Goal: Information Seeking & Learning: Learn about a topic

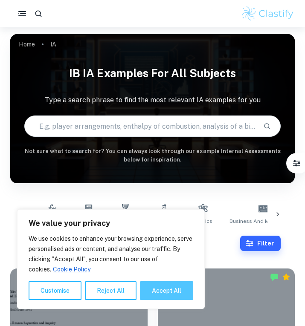
click at [176, 286] on button "Accept All" at bounding box center [166, 290] width 53 height 19
checkbox input "true"
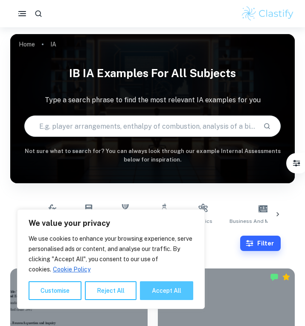
checkbox input "true"
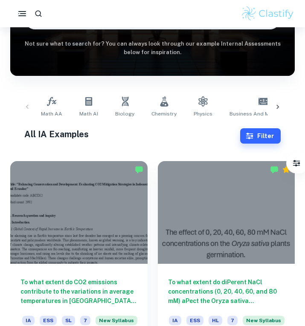
scroll to position [81, 0]
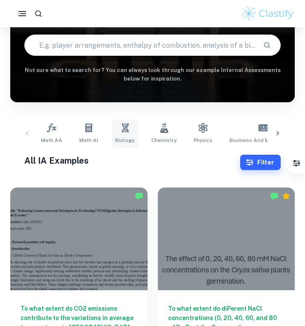
click at [122, 123] on icon at bounding box center [125, 128] width 10 height 10
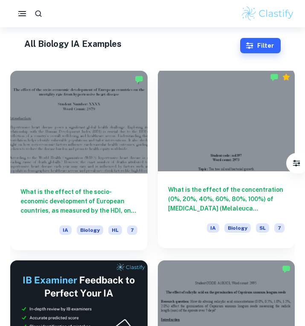
scroll to position [203, 0]
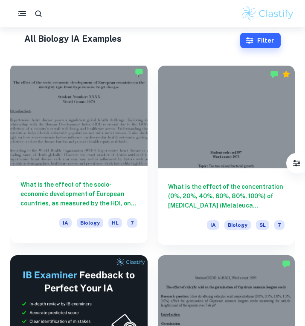
click at [105, 185] on h6 "What is the effect of the socio-economic development of European countries, as …" at bounding box center [78, 194] width 117 height 28
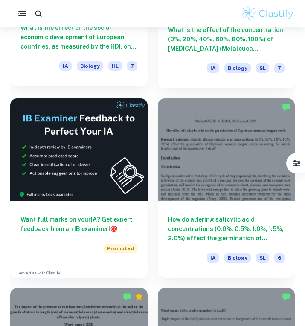
scroll to position [364, 0]
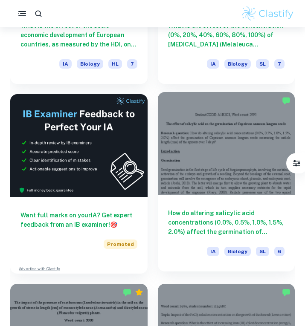
click at [204, 229] on h6 "How do altering salicylic acid concentrations (0.0%, 0.5%, 1.0%, 1.5%, 2.0%) af…" at bounding box center [226, 222] width 117 height 28
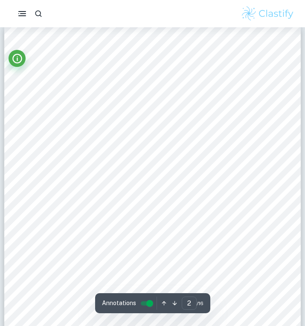
scroll to position [486, 0]
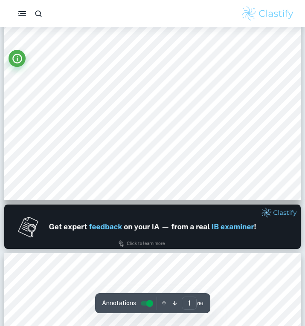
type input "2"
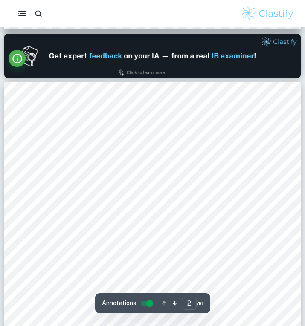
scroll to position [425, 0]
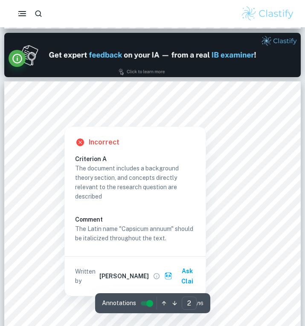
click at [78, 120] on div at bounding box center [64, 120] width 48 height 7
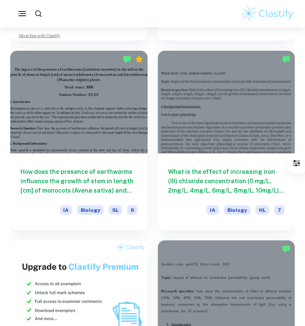
scroll to position [608, 0]
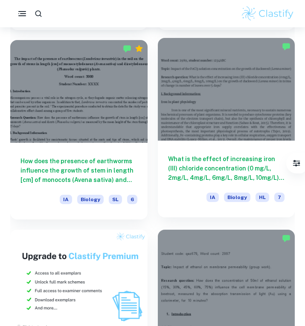
click at [195, 50] on div at bounding box center [226, 89] width 137 height 103
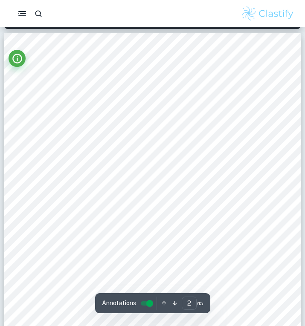
scroll to position [238, 0]
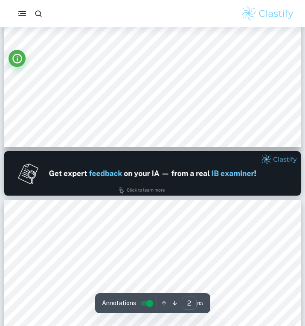
type input "1"
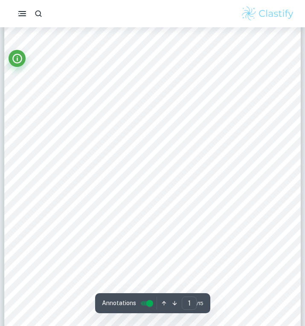
scroll to position [21, 0]
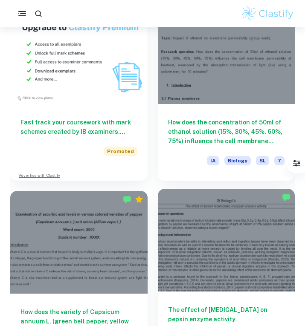
scroll to position [837, 0]
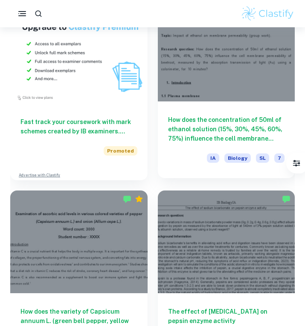
click at [223, 131] on h6 "How does the concentration of 50ml of ethanol solution (15%, 30%, 45%, 60%, 75%…" at bounding box center [226, 129] width 117 height 28
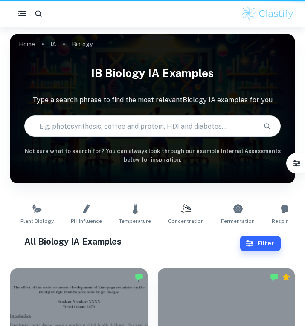
scroll to position [837, 0]
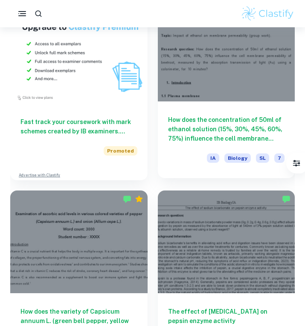
click at [238, 136] on h6 "How does the concentration of 50ml of ethanol solution (15%, 30%, 45%, 60%, 75%…" at bounding box center [226, 129] width 117 height 28
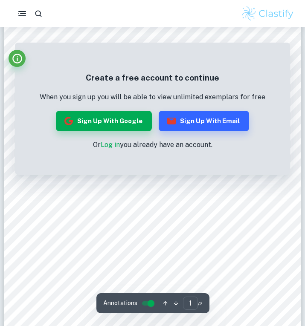
scroll to position [19, 0]
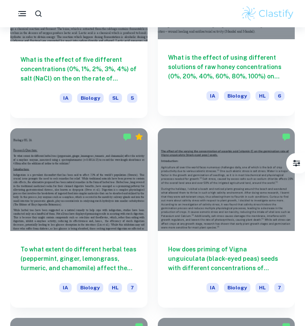
scroll to position [1475, 0]
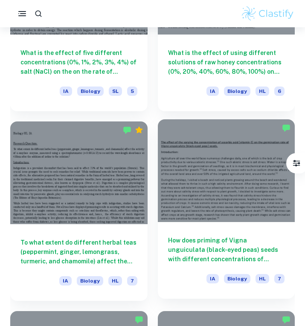
click at [239, 247] on h6 "How does priming of Vigna unguiculata (black-eyed peas) seeds with different co…" at bounding box center [226, 250] width 117 height 28
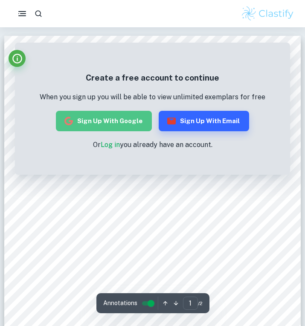
click at [119, 125] on button "Sign up with Google" at bounding box center [104, 121] width 96 height 20
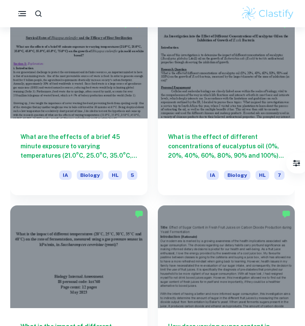
scroll to position [2722, 0]
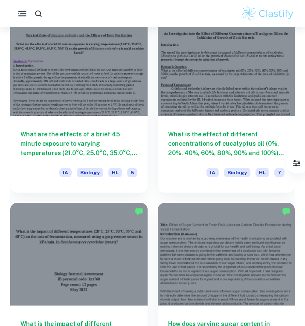
click at [10, 16] on div at bounding box center [152, 13] width 305 height 17
click at [24, 16] on icon "button" at bounding box center [22, 14] width 11 height 11
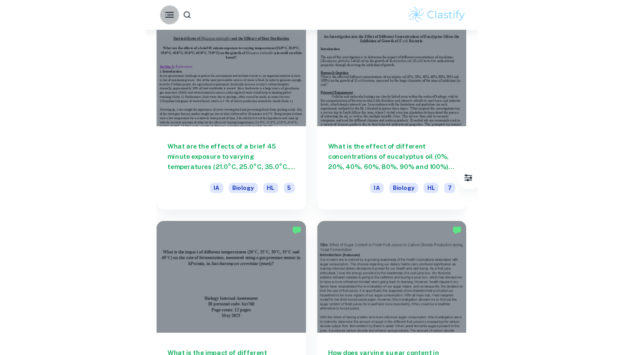
scroll to position [0, 0]
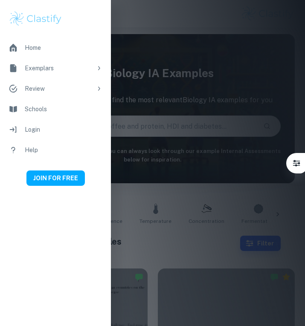
click at [135, 90] on div at bounding box center [152, 163] width 305 height 326
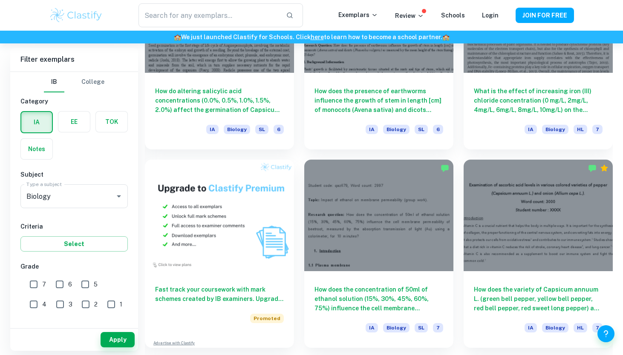
scroll to position [508, 0]
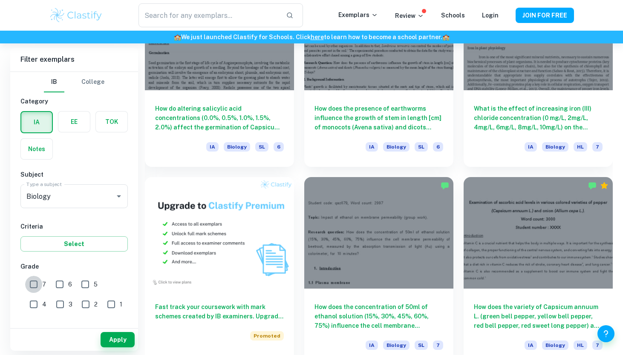
click at [35, 284] on input "7" at bounding box center [33, 284] width 17 height 17
checkbox input "true"
click at [120, 326] on button "Apply" at bounding box center [118, 339] width 34 height 15
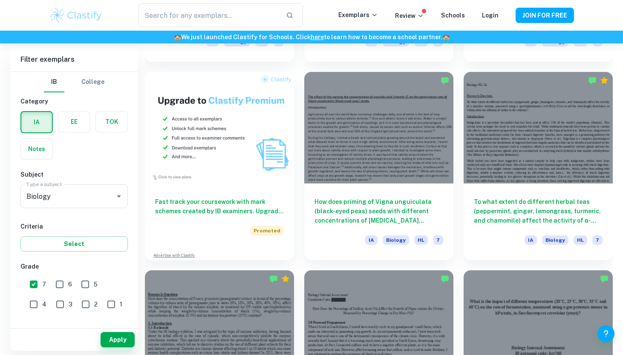
scroll to position [613, 0]
click at [63, 280] on input "6" at bounding box center [59, 284] width 17 height 17
checkbox input "true"
click at [115, 326] on button "Apply" at bounding box center [118, 339] width 34 height 15
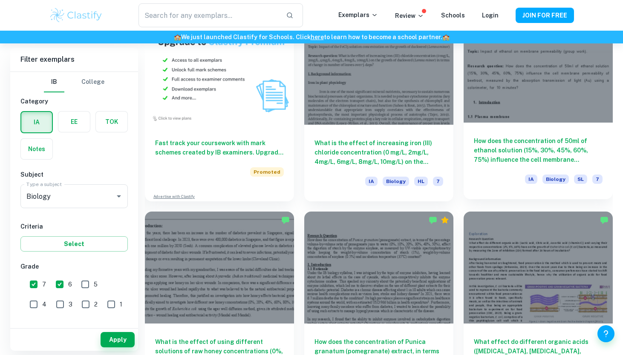
scroll to position [663, 0]
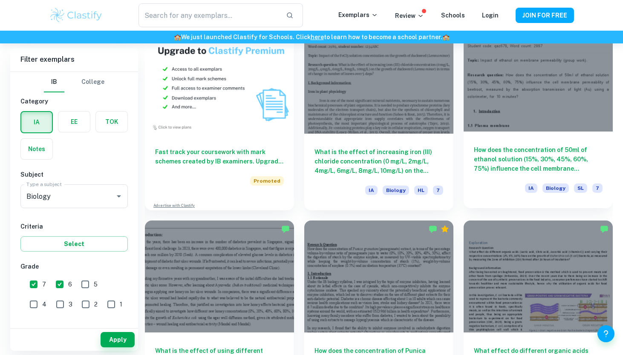
click at [304, 168] on h6 "How does the concentration of 50ml of ethanol solution (15%, 30%, 45%, 60%, 75%…" at bounding box center [538, 159] width 129 height 28
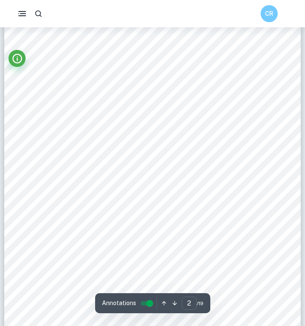
scroll to position [575, 0]
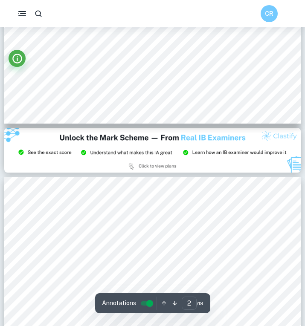
type input "3"
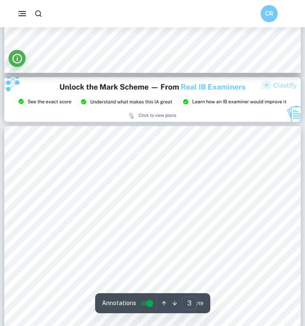
scroll to position [846, 0]
